Goal: Navigation & Orientation: Find specific page/section

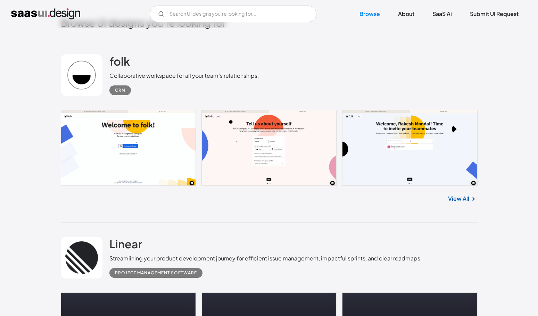
scroll to position [185, 0]
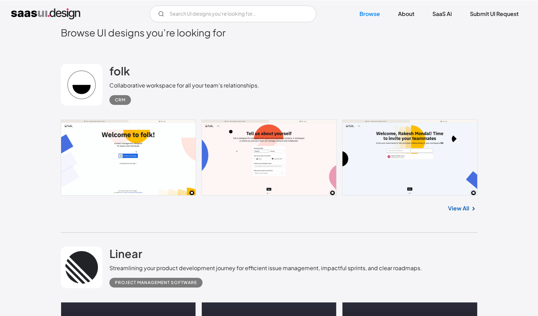
click at [144, 141] on link at bounding box center [269, 157] width 417 height 76
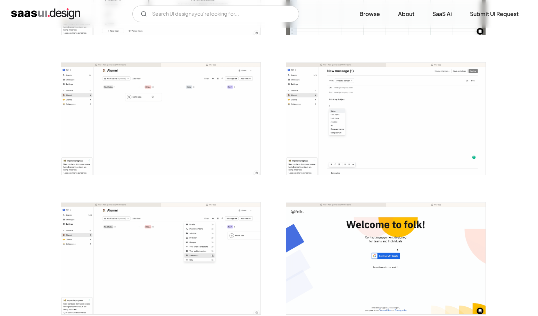
scroll to position [912, 0]
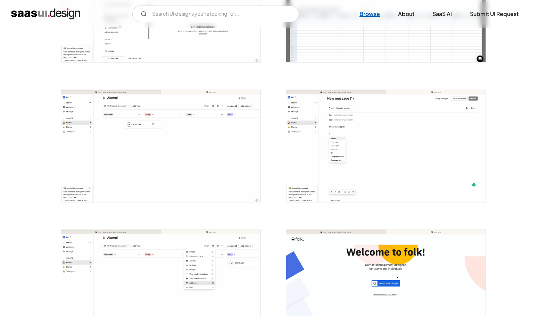
click at [366, 17] on link "Browse" at bounding box center [369, 13] width 37 height 15
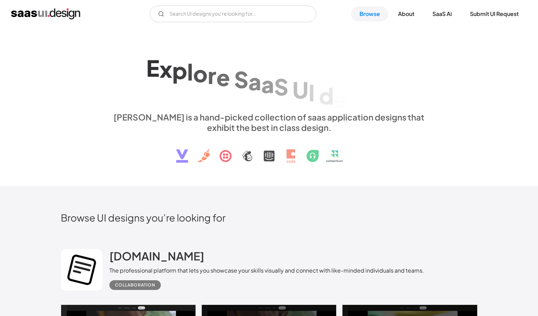
click at [435, 16] on link "SaaS Ai" at bounding box center [442, 13] width 36 height 15
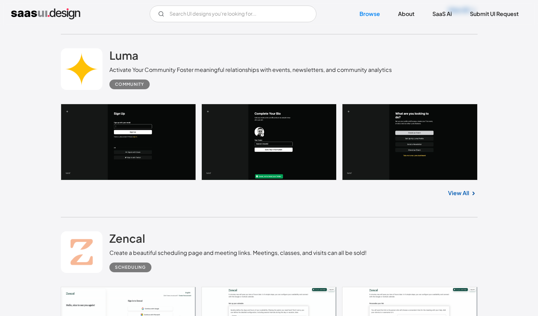
scroll to position [602, 0]
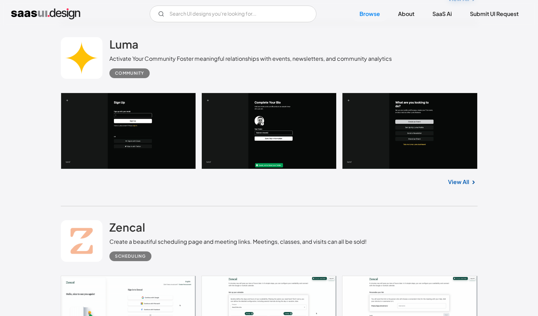
click at [457, 179] on link "View All" at bounding box center [458, 182] width 21 height 8
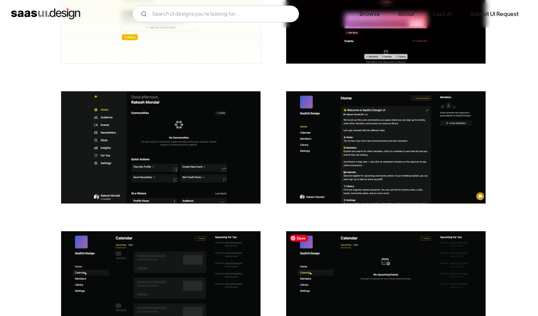
scroll to position [963, 0]
